Goal: Connect with others: Connect with others

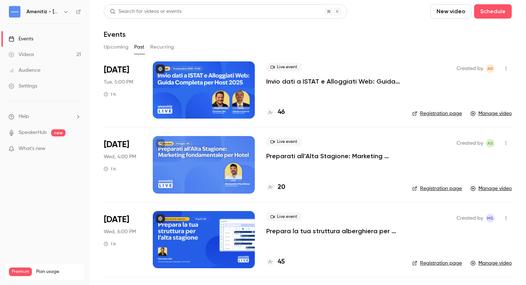
click at [303, 33] on div "Events" at bounding box center [308, 34] width 408 height 9
click at [51, 17] on div "Amenitiz - [GEOGRAPHIC_DATA] 🇮🇹" at bounding box center [45, 12] width 72 height 12
click at [60, 11] on h6 "Amenitiz - [GEOGRAPHIC_DATA] 🇮🇹" at bounding box center [43, 11] width 34 height 7
click at [66, 11] on icon "button" at bounding box center [66, 12] width 6 height 6
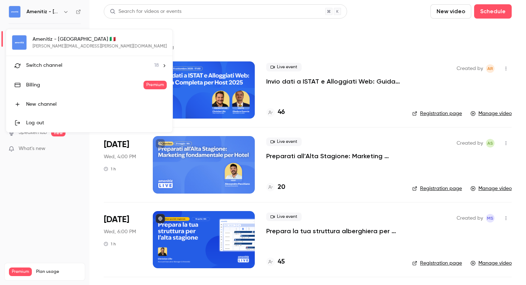
click at [154, 68] on span "18" at bounding box center [156, 66] width 5 height 8
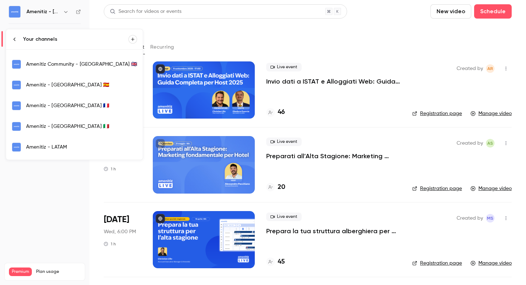
scroll to position [142, 0]
click at [78, 81] on div "Amenitiz - [GEOGRAPHIC_DATA] 🇪🇸" at bounding box center [81, 84] width 111 height 7
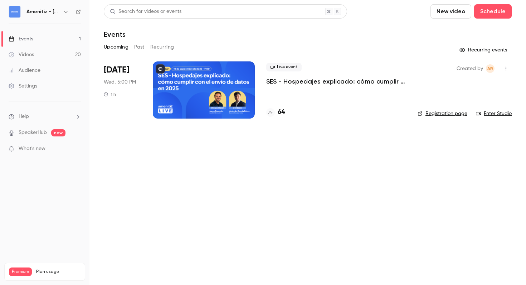
click at [505, 70] on icon "button" at bounding box center [506, 68] width 6 height 5
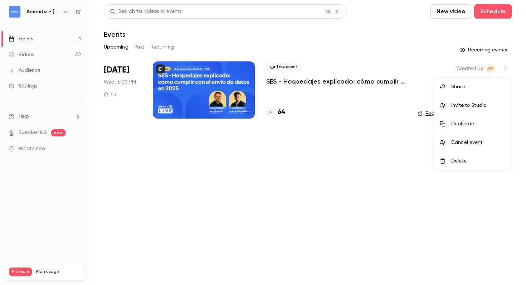
click at [493, 107] on div "Invite to Studio" at bounding box center [478, 105] width 54 height 7
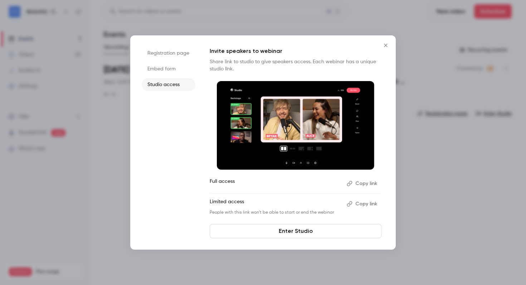
click at [367, 182] on button "Copy link" at bounding box center [363, 183] width 38 height 11
click at [448, 215] on div at bounding box center [263, 142] width 526 height 285
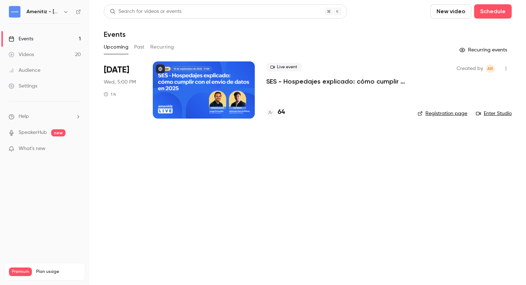
click at [507, 67] on icon "button" at bounding box center [506, 68] width 6 height 5
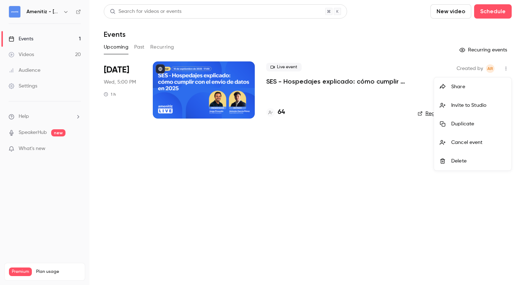
click at [525, 62] on div at bounding box center [263, 142] width 526 height 285
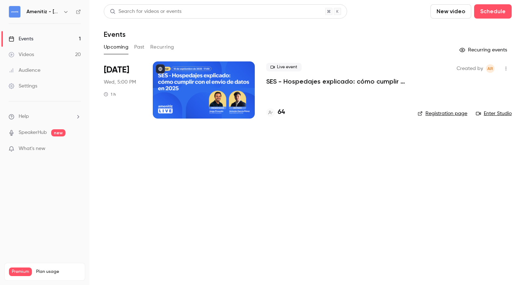
click at [503, 111] on link "Enter Studio" at bounding box center [494, 113] width 36 height 7
